Goal: Transaction & Acquisition: Purchase product/service

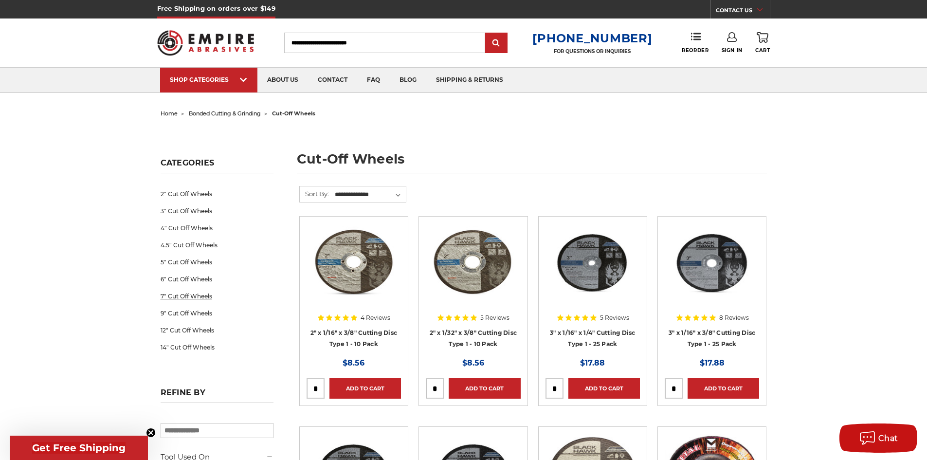
click at [169, 296] on link "7" Cut Off Wheels" at bounding box center [217, 295] width 113 height 17
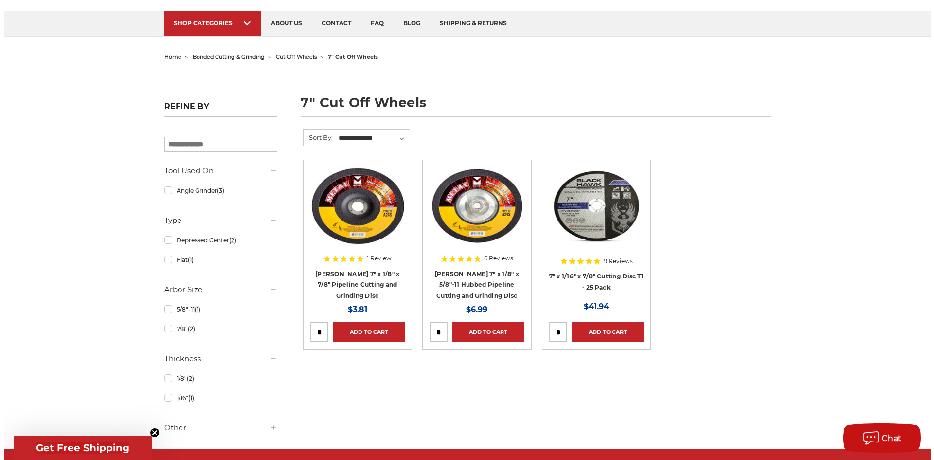
scroll to position [195, 0]
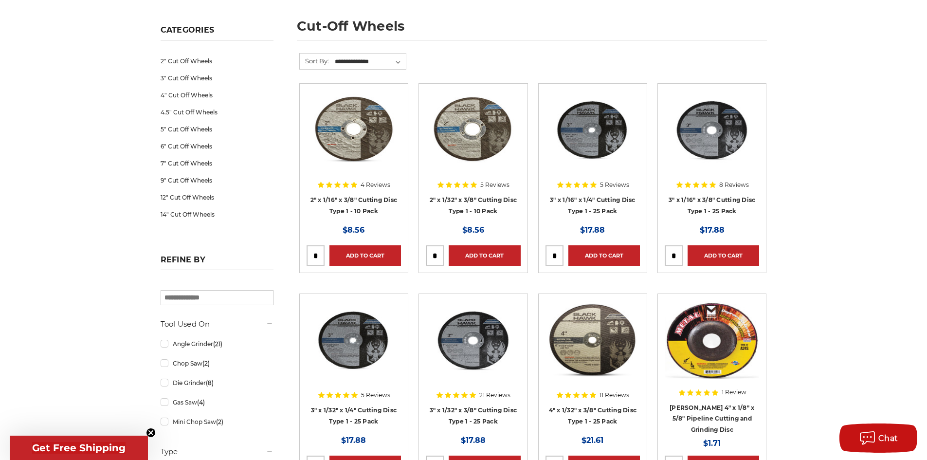
scroll to position [146, 0]
